Goal: Information Seeking & Learning: Learn about a topic

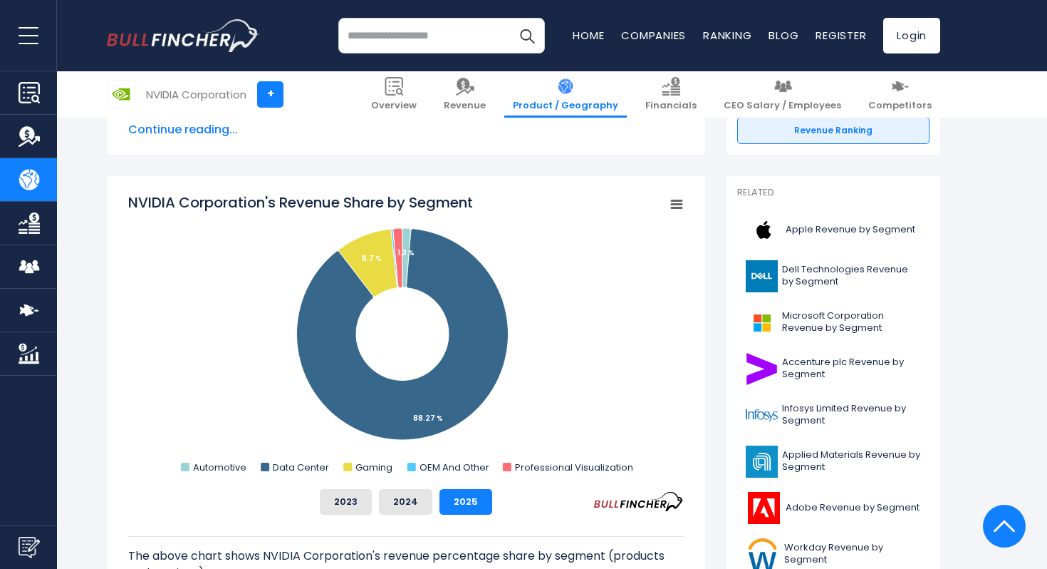
scroll to position [324, 0]
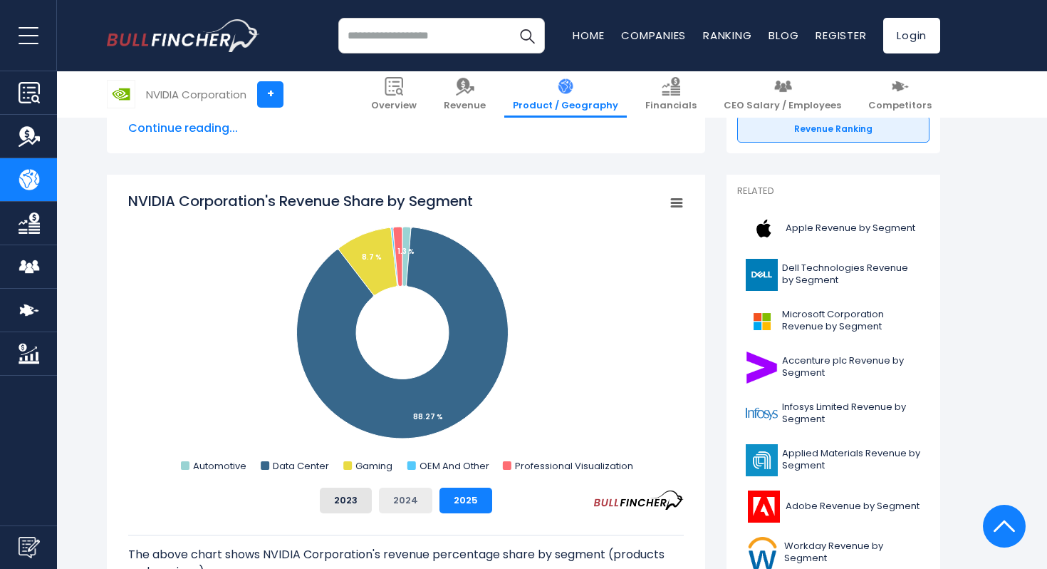
click at [413, 505] on button "2024" at bounding box center [405, 500] width 53 height 26
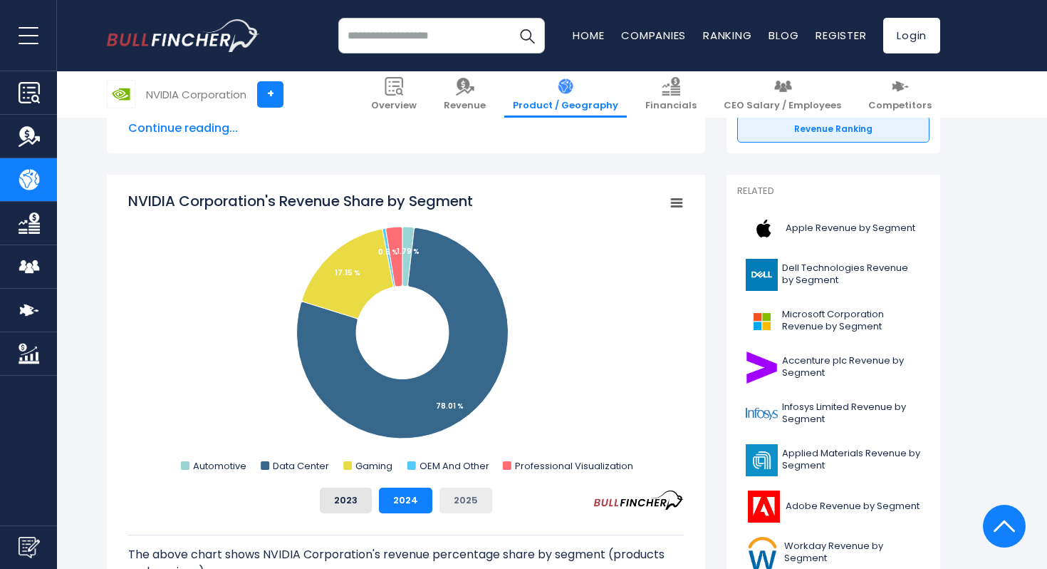
click at [465, 497] on button "2025" at bounding box center [466, 500] width 53 height 26
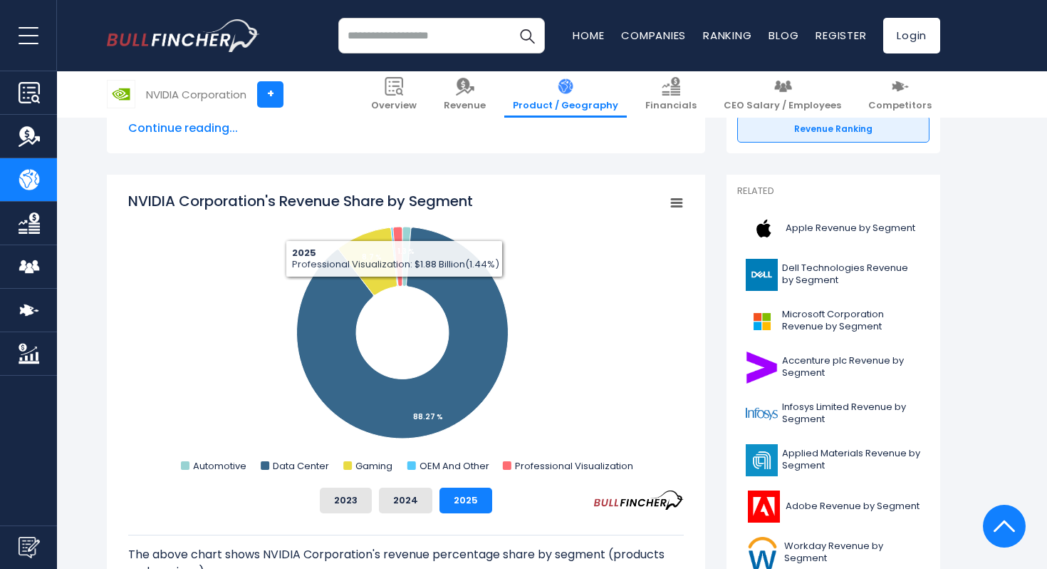
click at [190, 296] on rect "NVIDIA Corporation's Revenue Share by Segment" at bounding box center [406, 333] width 556 height 285
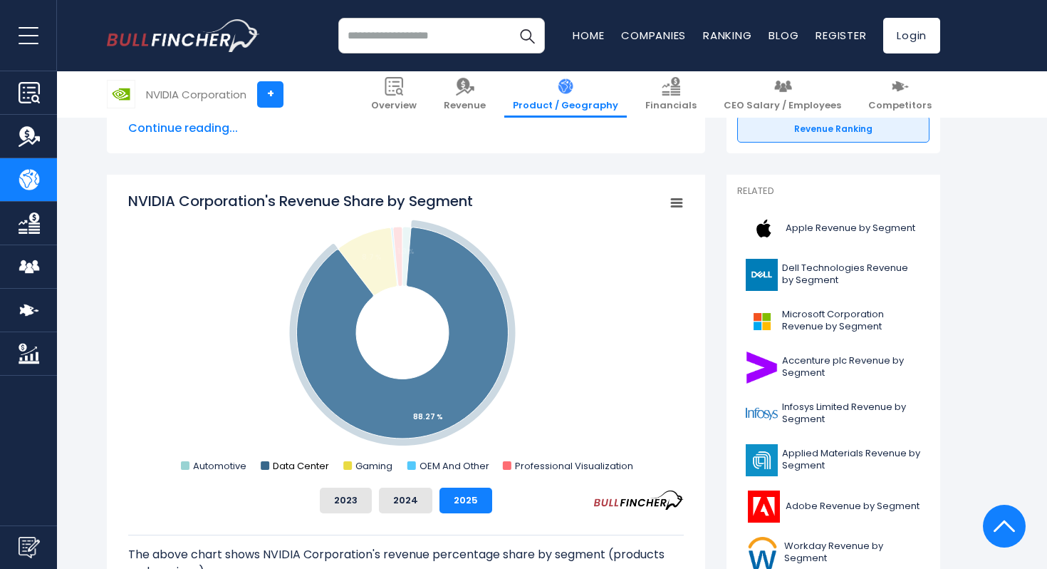
click at [298, 466] on text "Data Center" at bounding box center [301, 466] width 56 height 14
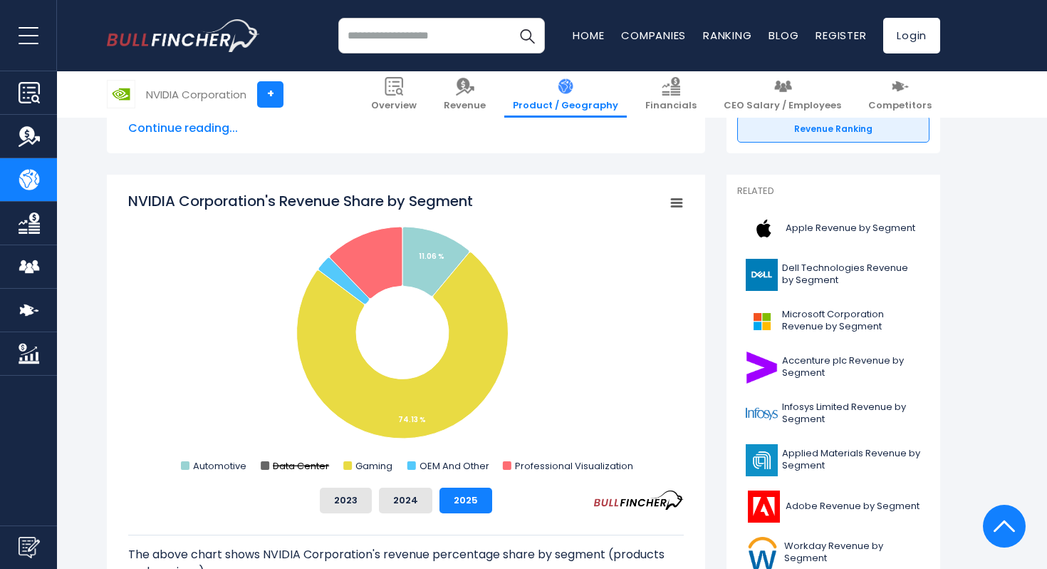
click at [293, 465] on text "Data Center" at bounding box center [301, 466] width 56 height 14
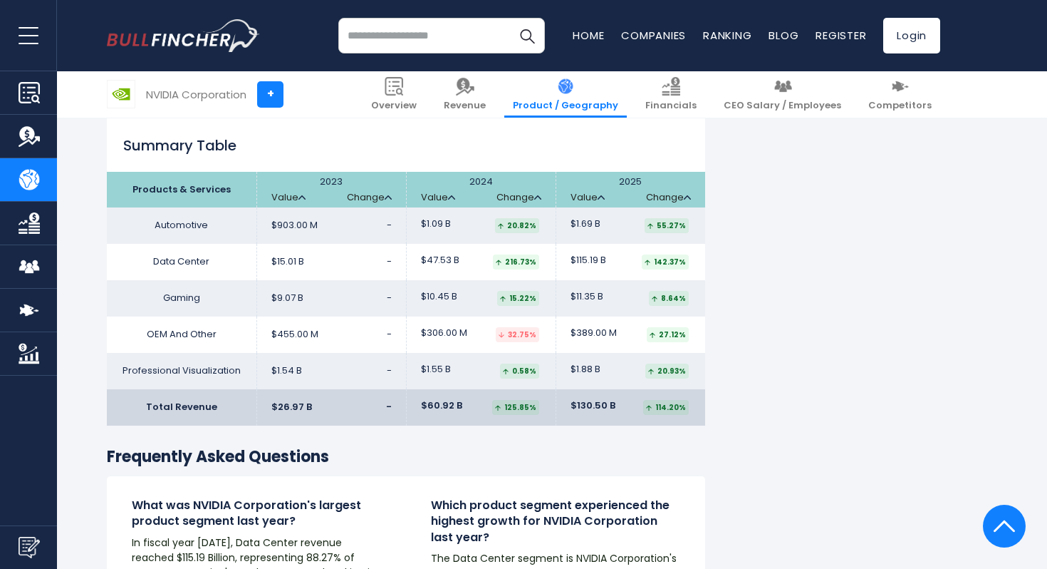
scroll to position [2284, 0]
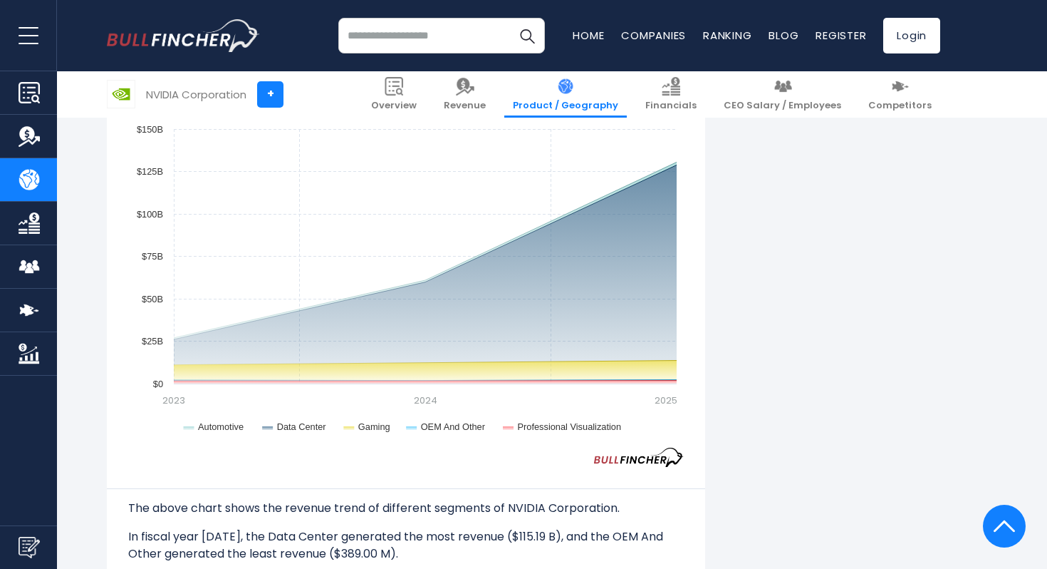
scroll to position [1226, 0]
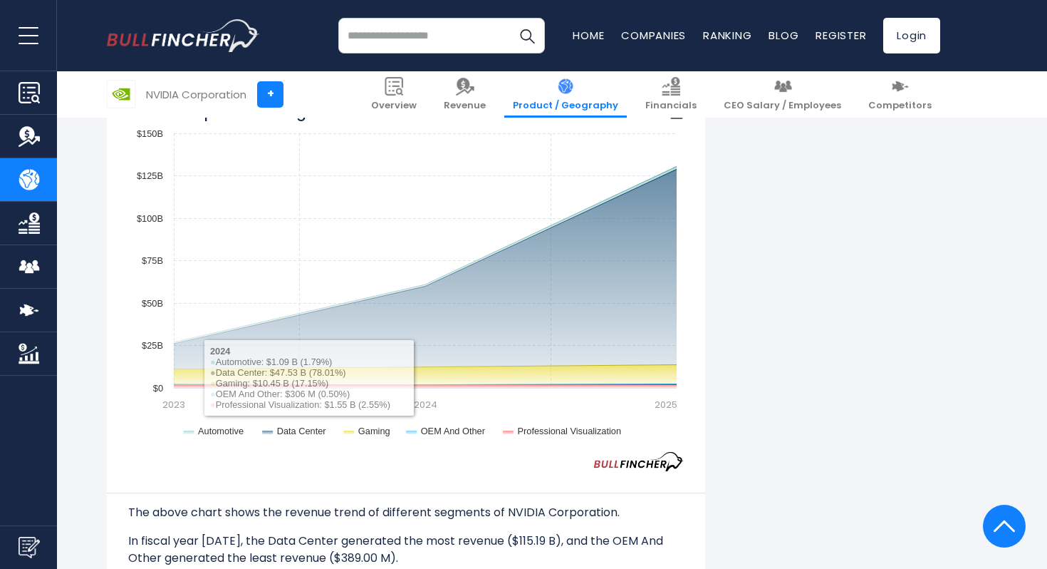
click at [177, 467] on div "NVIDIA Corporation's Segments Revenue Trend Created with Highcharts 12.1.2 Char…" at bounding box center [406, 282] width 556 height 375
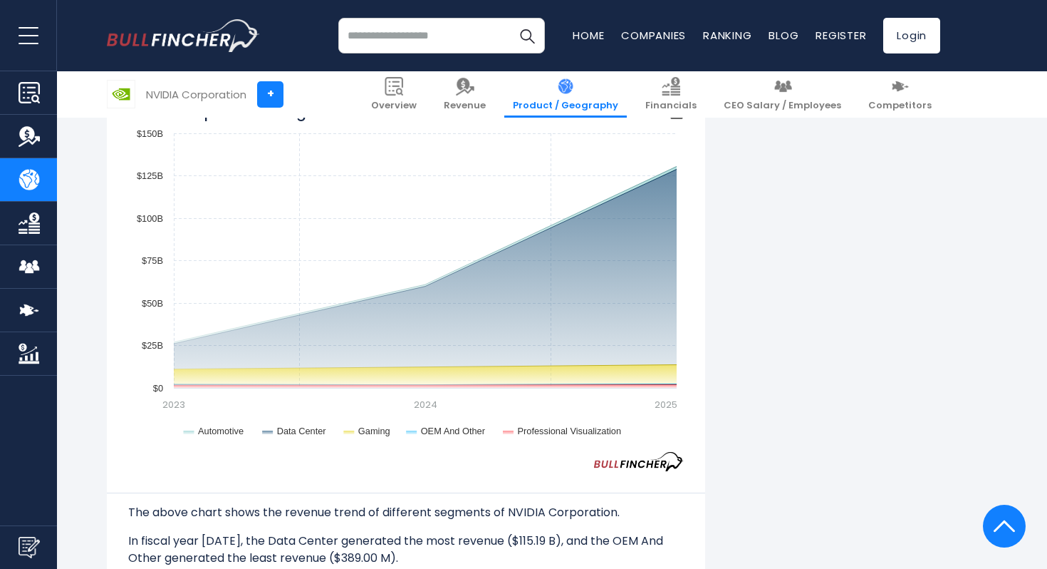
click at [177, 487] on div "The above chart shows the revenue trend of different segments of NVIDIA Corpora…" at bounding box center [406, 518] width 556 height 95
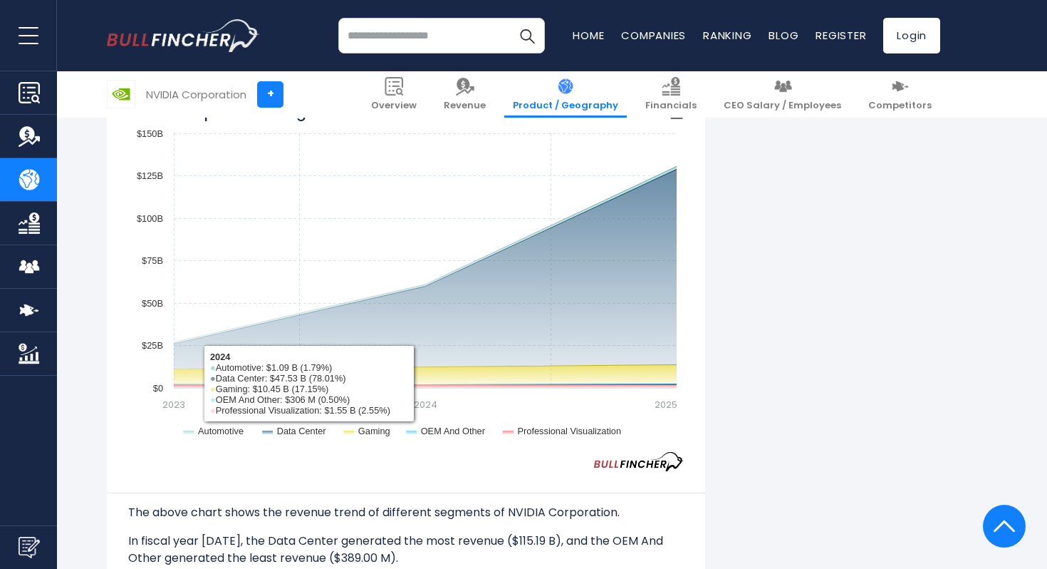
click at [295, 477] on div "The above chart shows the revenue trend of different segments of NVIDIA Corpora…" at bounding box center [406, 518] width 556 height 95
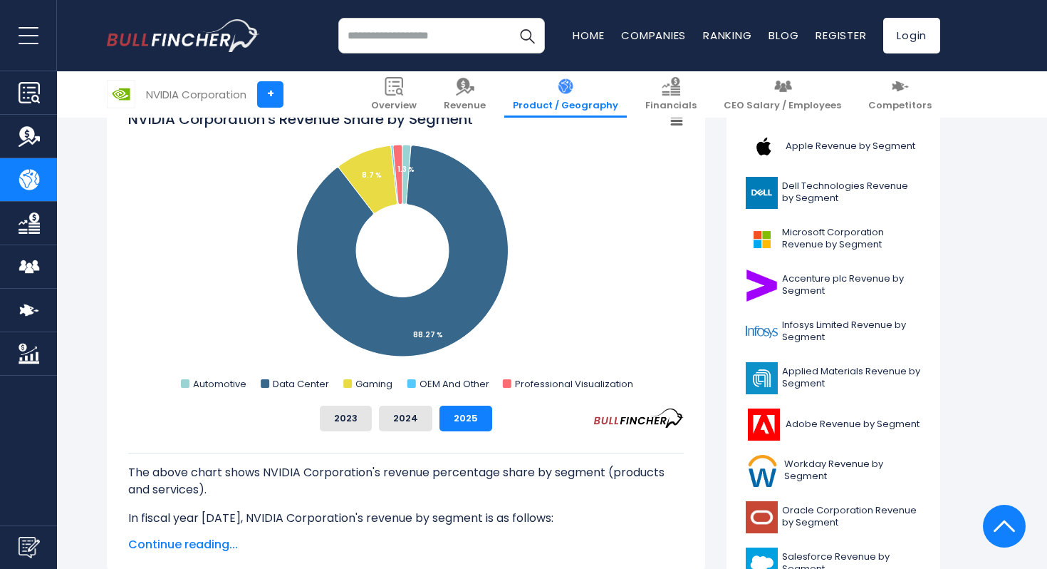
scroll to position [391, 0]
